Goal: Navigation & Orientation: Understand site structure

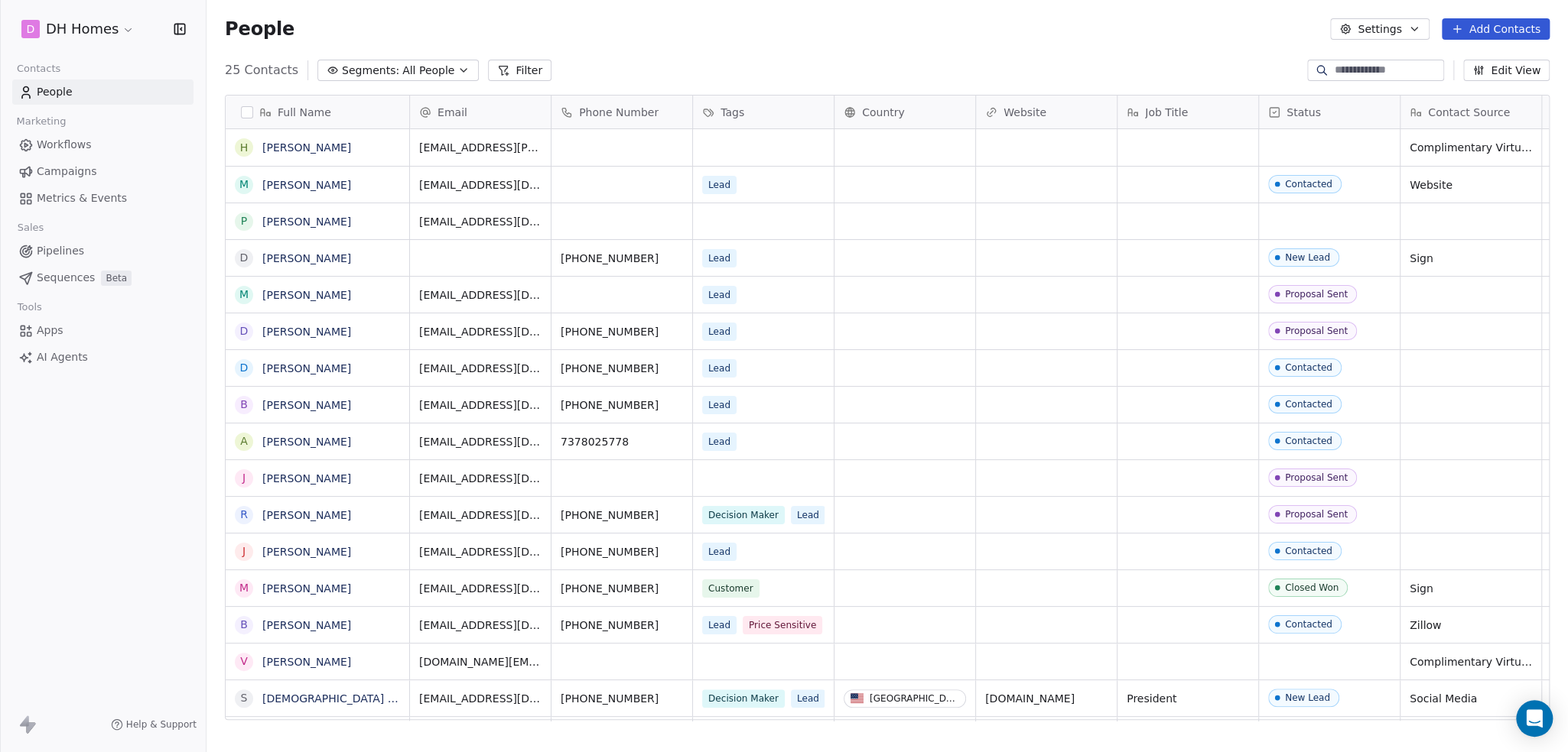
scroll to position [650, 1349]
click at [80, 139] on span "Workflows" at bounding box center [64, 144] width 55 height 16
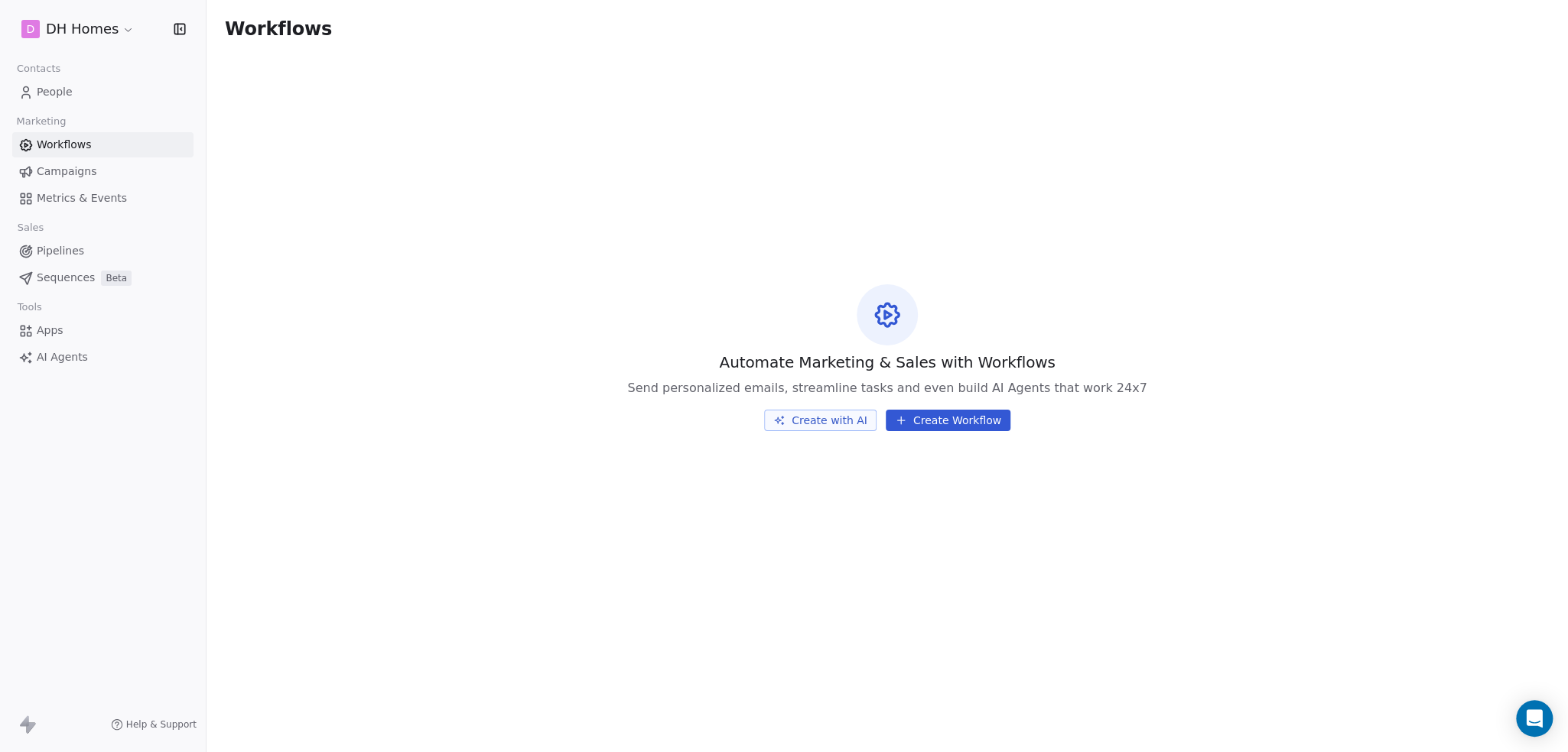
click at [92, 164] on link "Campaigns" at bounding box center [103, 172] width 181 height 25
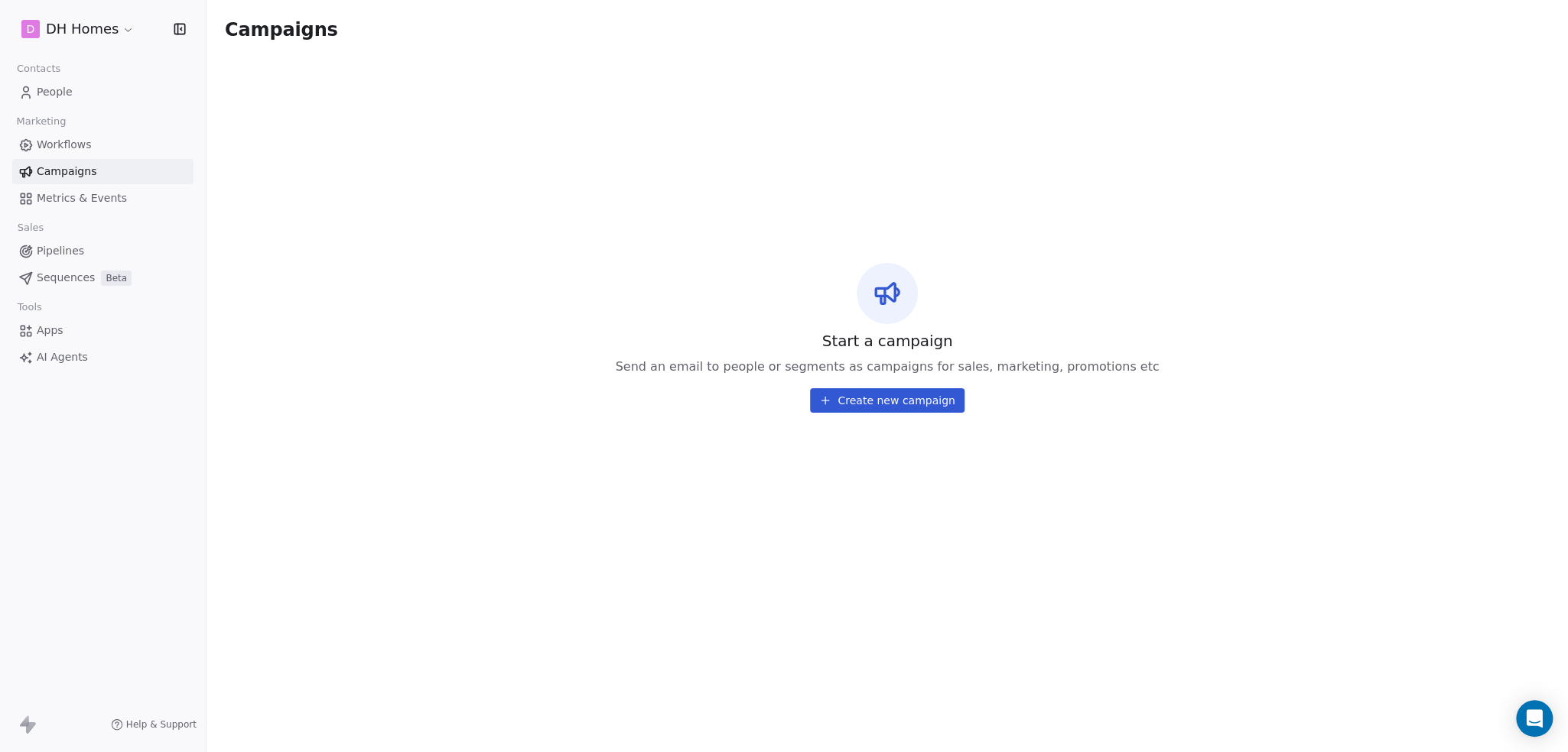
click at [83, 143] on span "Workflows" at bounding box center [64, 144] width 55 height 16
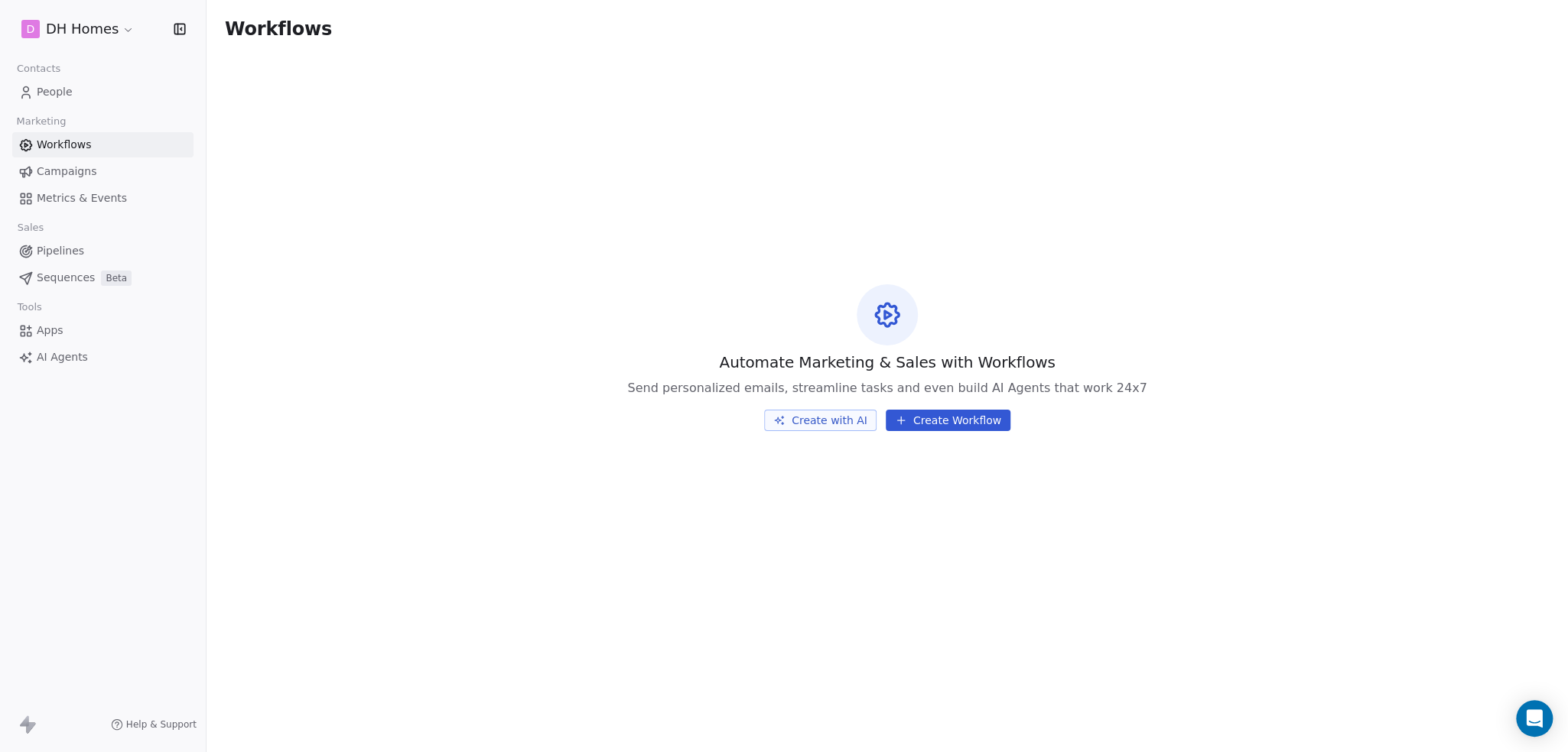
click at [67, 321] on link "Apps" at bounding box center [103, 330] width 181 height 25
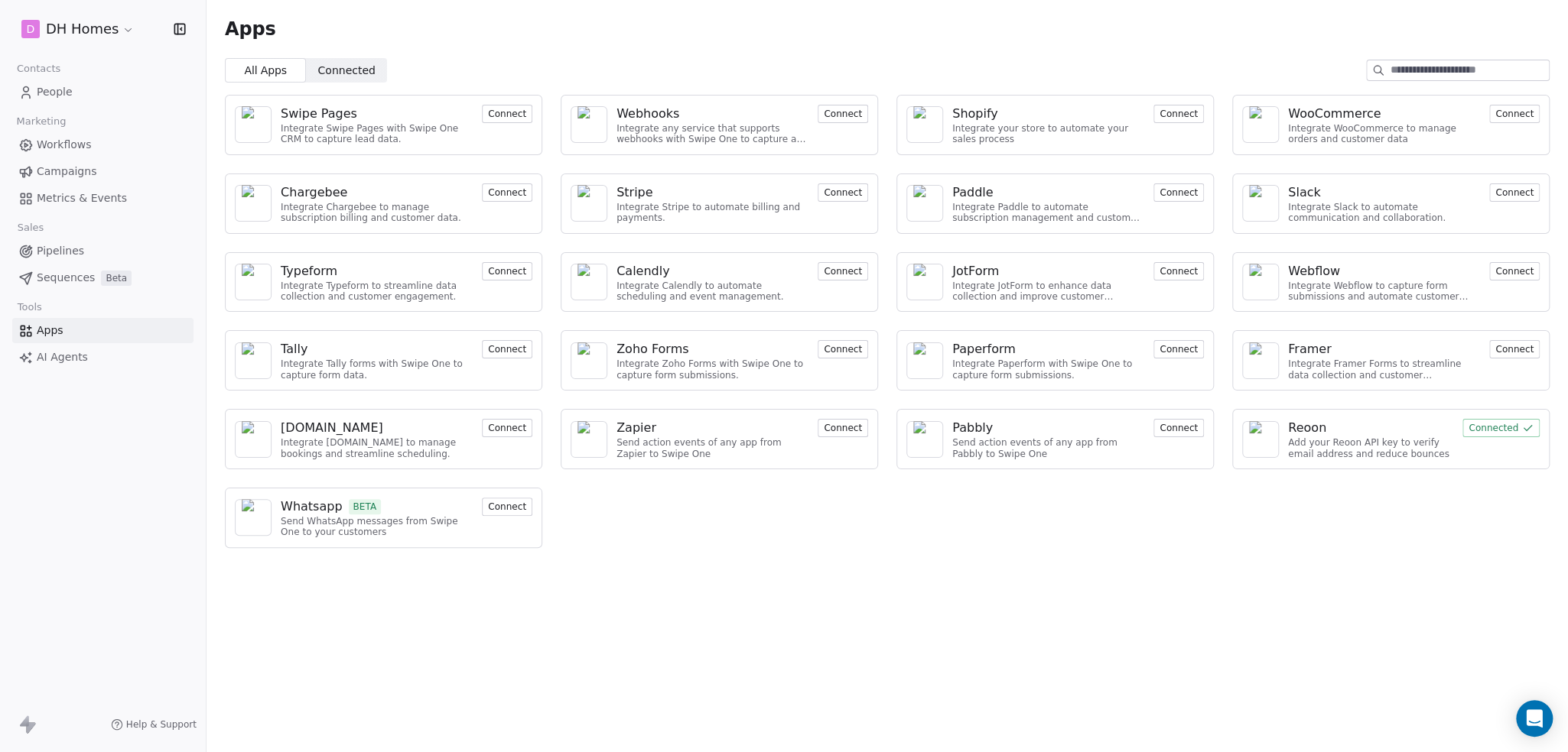
click at [80, 44] on div "D DH Homes" at bounding box center [103, 29] width 206 height 58
click at [91, 29] on html "D DH Homes Contacts People Marketing Workflows Campaigns Metrics & Events Sales…" at bounding box center [784, 376] width 1568 height 752
click at [97, 29] on html "D DH Homes Contacts People Marketing Workflows Campaigns Metrics & Events Sales…" at bounding box center [784, 376] width 1568 height 752
